Goal: Obtain resource: Download file/media

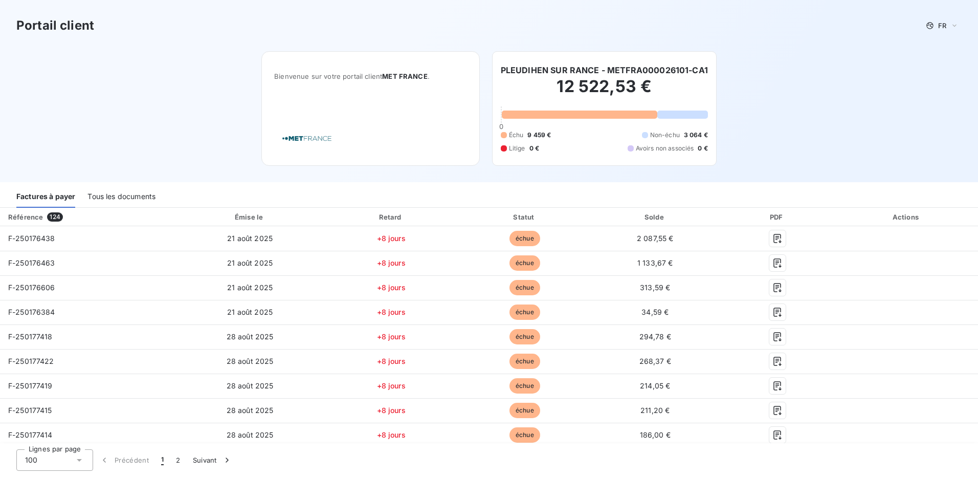
click at [106, 194] on div "Tous les documents" at bounding box center [121, 196] width 68 height 21
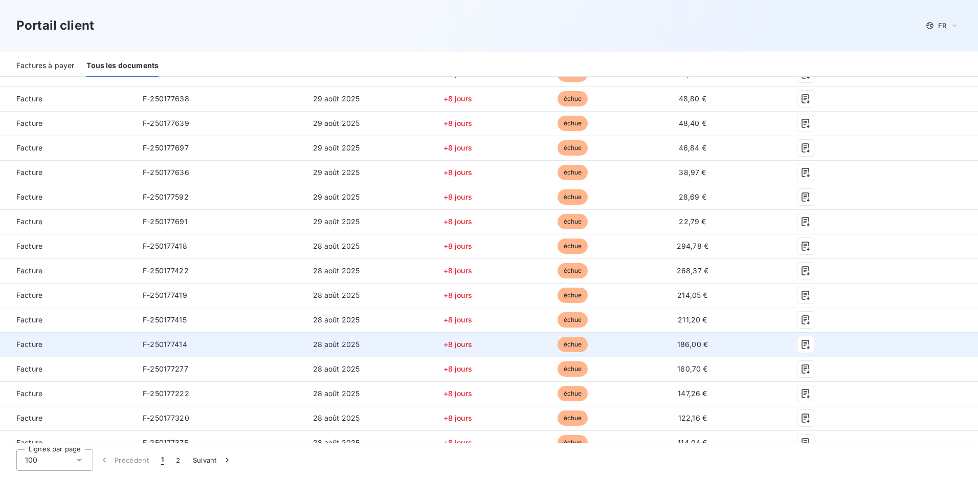
scroll to position [2237, 0]
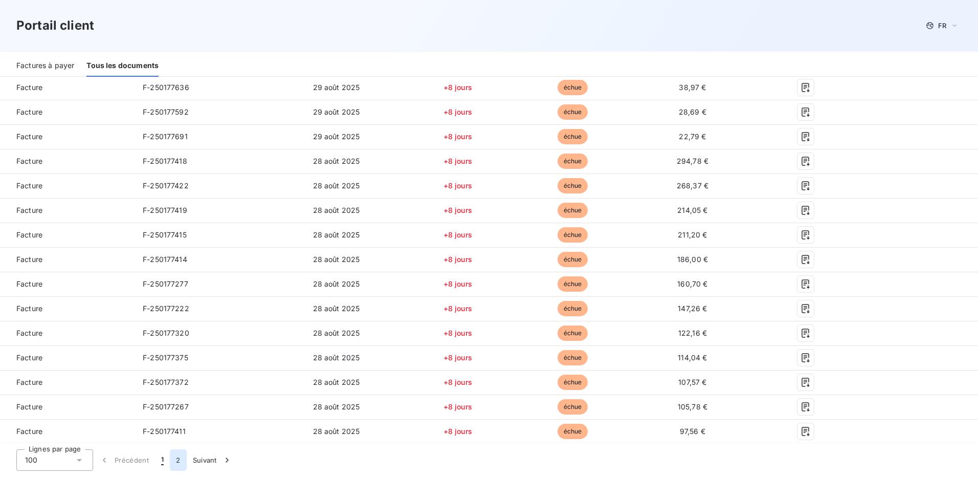
click at [177, 464] on button "2" at bounding box center [178, 459] width 16 height 21
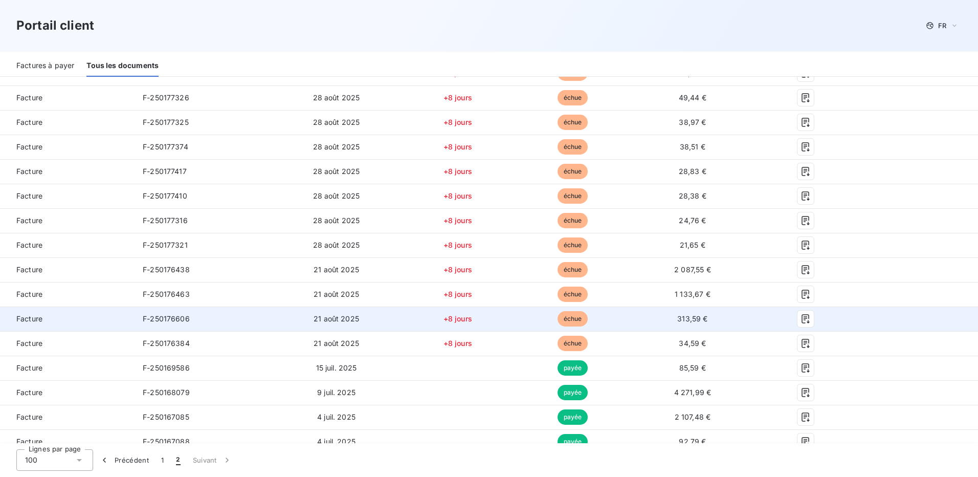
scroll to position [464, 0]
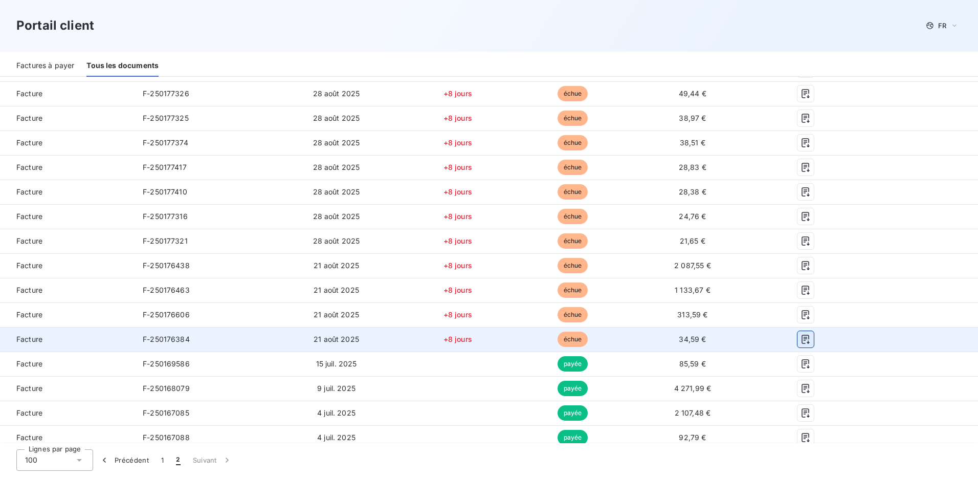
click at [800, 338] on icon "button" at bounding box center [805, 339] width 10 height 10
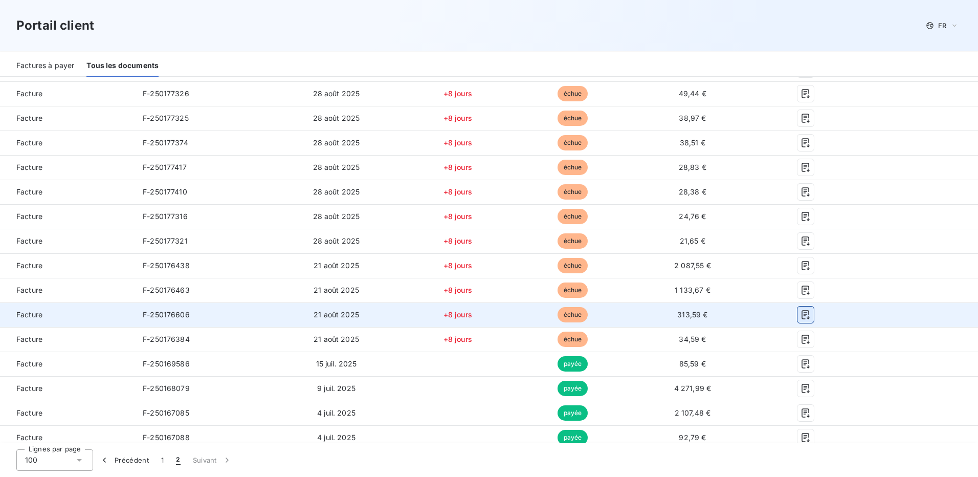
click at [801, 315] on icon "button" at bounding box center [805, 314] width 8 height 9
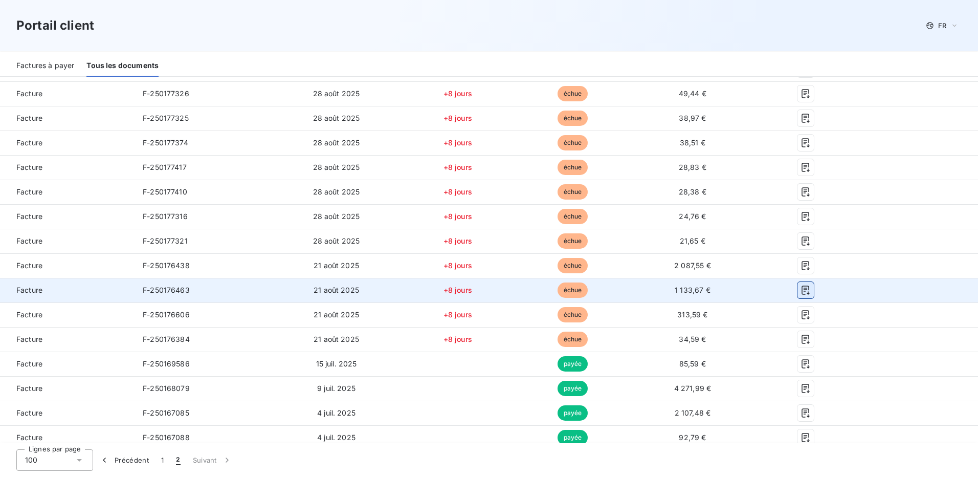
click at [800, 290] on icon "button" at bounding box center [805, 290] width 10 height 10
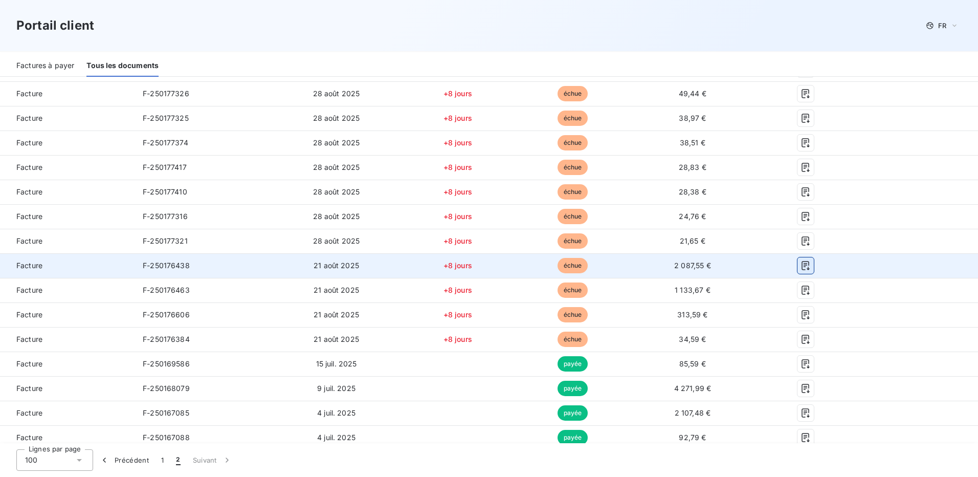
click at [801, 263] on icon "button" at bounding box center [805, 265] width 8 height 9
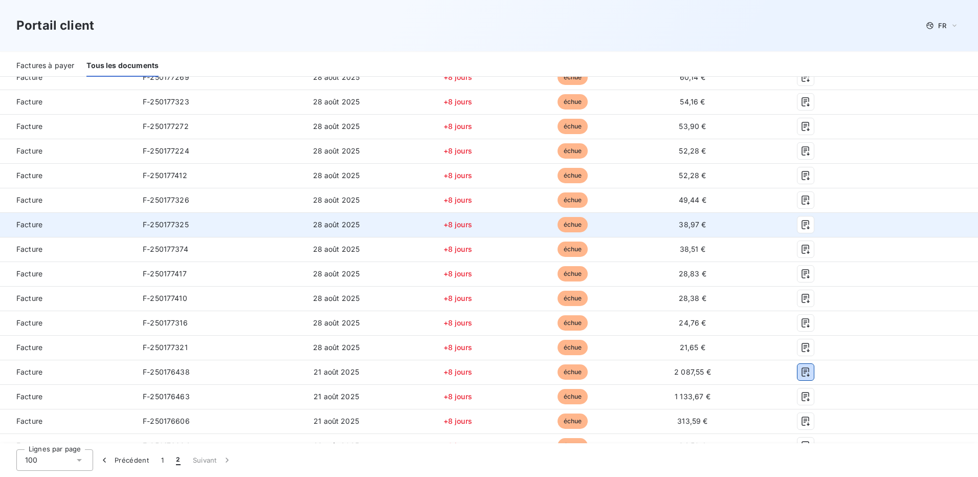
scroll to position [362, 0]
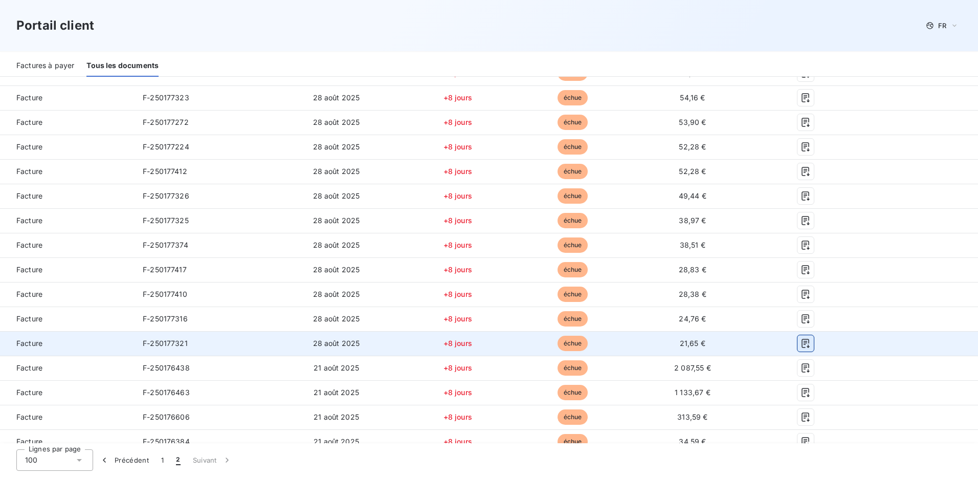
click at [801, 343] on icon "button" at bounding box center [805, 343] width 10 height 10
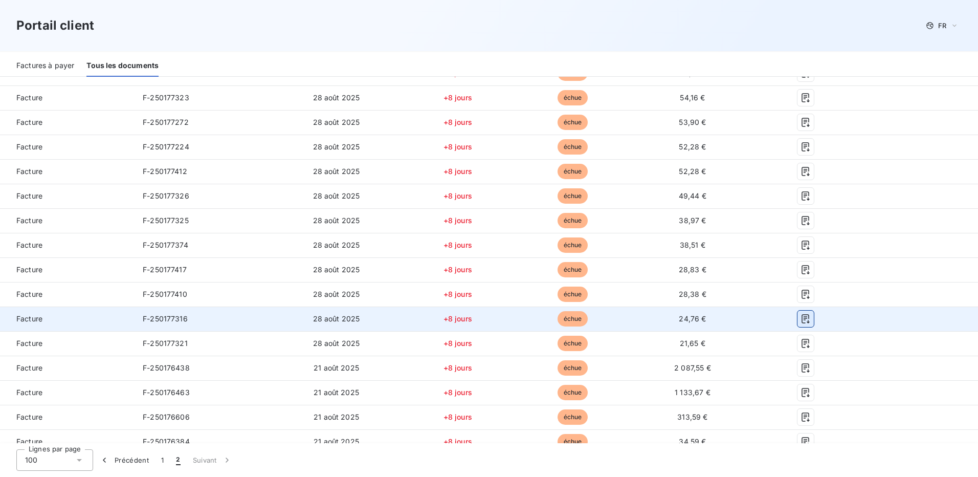
click at [801, 320] on icon "button" at bounding box center [805, 318] width 8 height 9
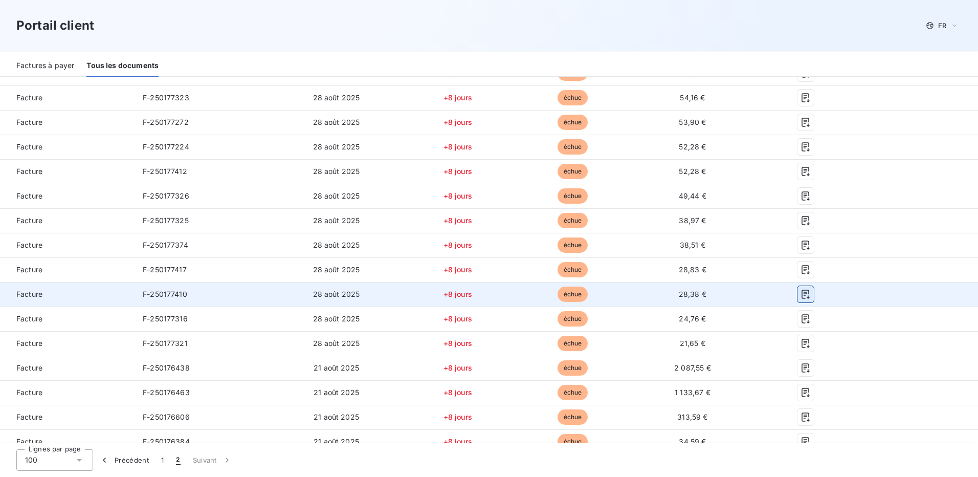
click at [801, 292] on icon "button" at bounding box center [805, 293] width 8 height 9
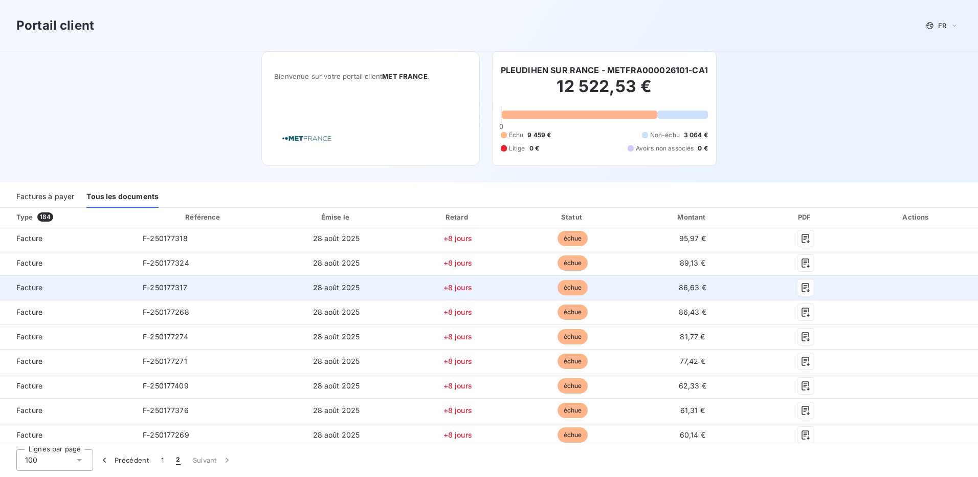
scroll to position [256, 0]
